Goal: Find specific page/section: Find specific page/section

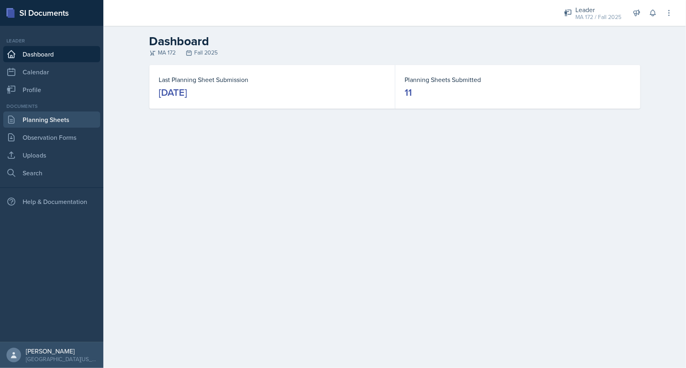
drag, startPoint x: 78, startPoint y: 119, endPoint x: 93, endPoint y: 119, distance: 14.6
click at [79, 119] on link "Planning Sheets" at bounding box center [51, 119] width 97 height 16
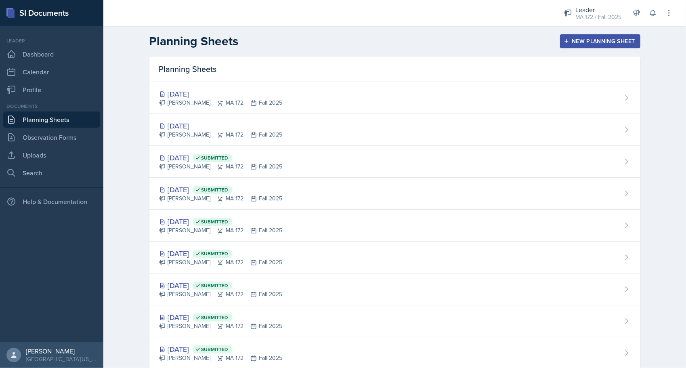
click at [184, 157] on div "[DATE] Submitted" at bounding box center [220, 157] width 123 height 11
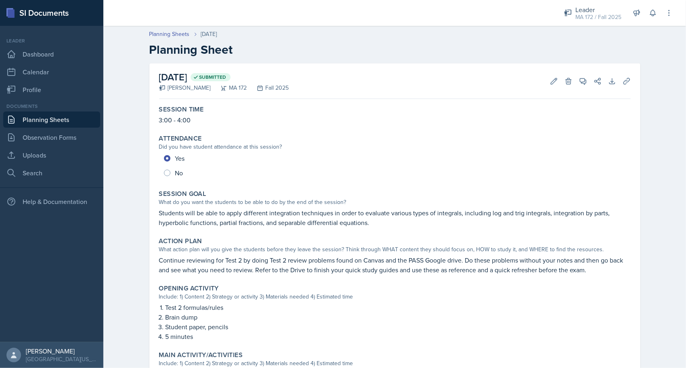
drag, startPoint x: 69, startPoint y: 115, endPoint x: 72, endPoint y: 111, distance: 5.6
click at [69, 115] on link "Planning Sheets" at bounding box center [51, 119] width 97 height 16
